Goal: Task Accomplishment & Management: Manage account settings

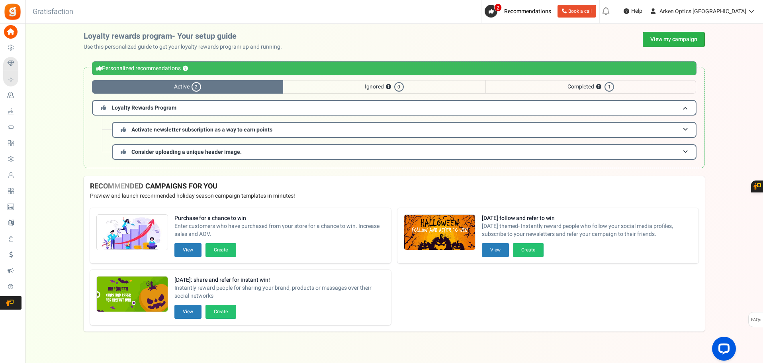
click at [665, 37] on link "View my campaign" at bounding box center [673, 39] width 62 height 15
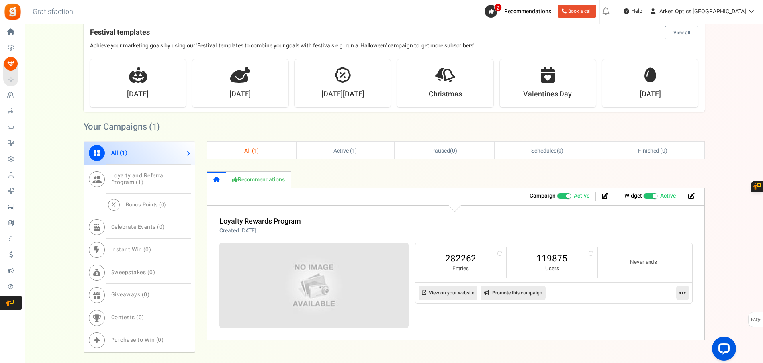
scroll to position [199, 0]
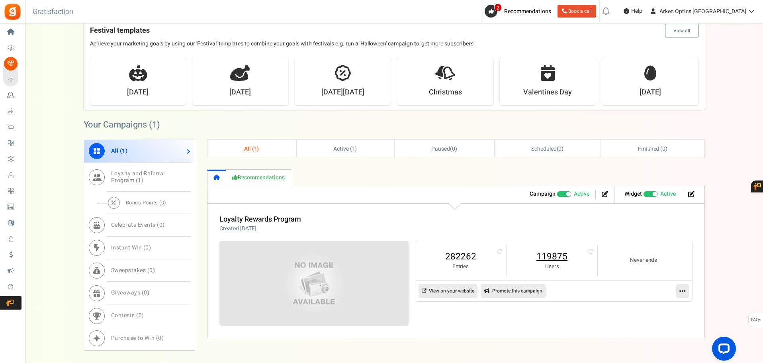
click at [560, 255] on link "119875" at bounding box center [551, 256] width 75 height 13
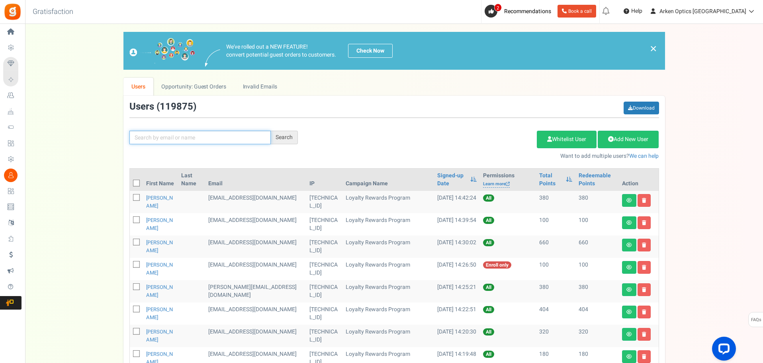
click at [143, 136] on input "text" at bounding box center [199, 138] width 141 height 14
paste input "[EMAIL_ADDRESS][DOMAIN_NAME]"
type input "[EMAIL_ADDRESS][DOMAIN_NAME]"
click at [284, 134] on div "Search" at bounding box center [284, 138] width 27 height 14
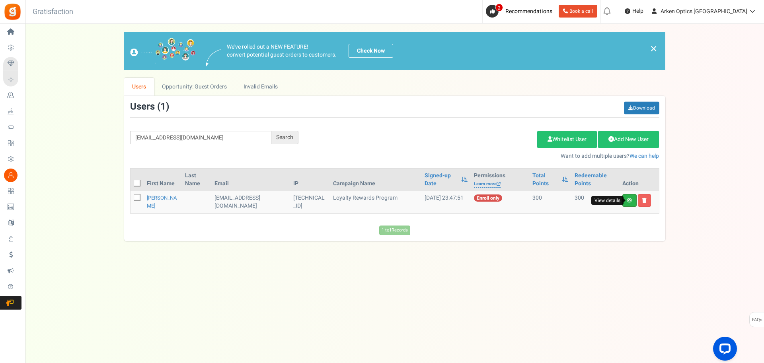
click at [629, 199] on icon at bounding box center [630, 200] width 6 height 5
